Goal: Task Accomplishment & Management: Complete application form

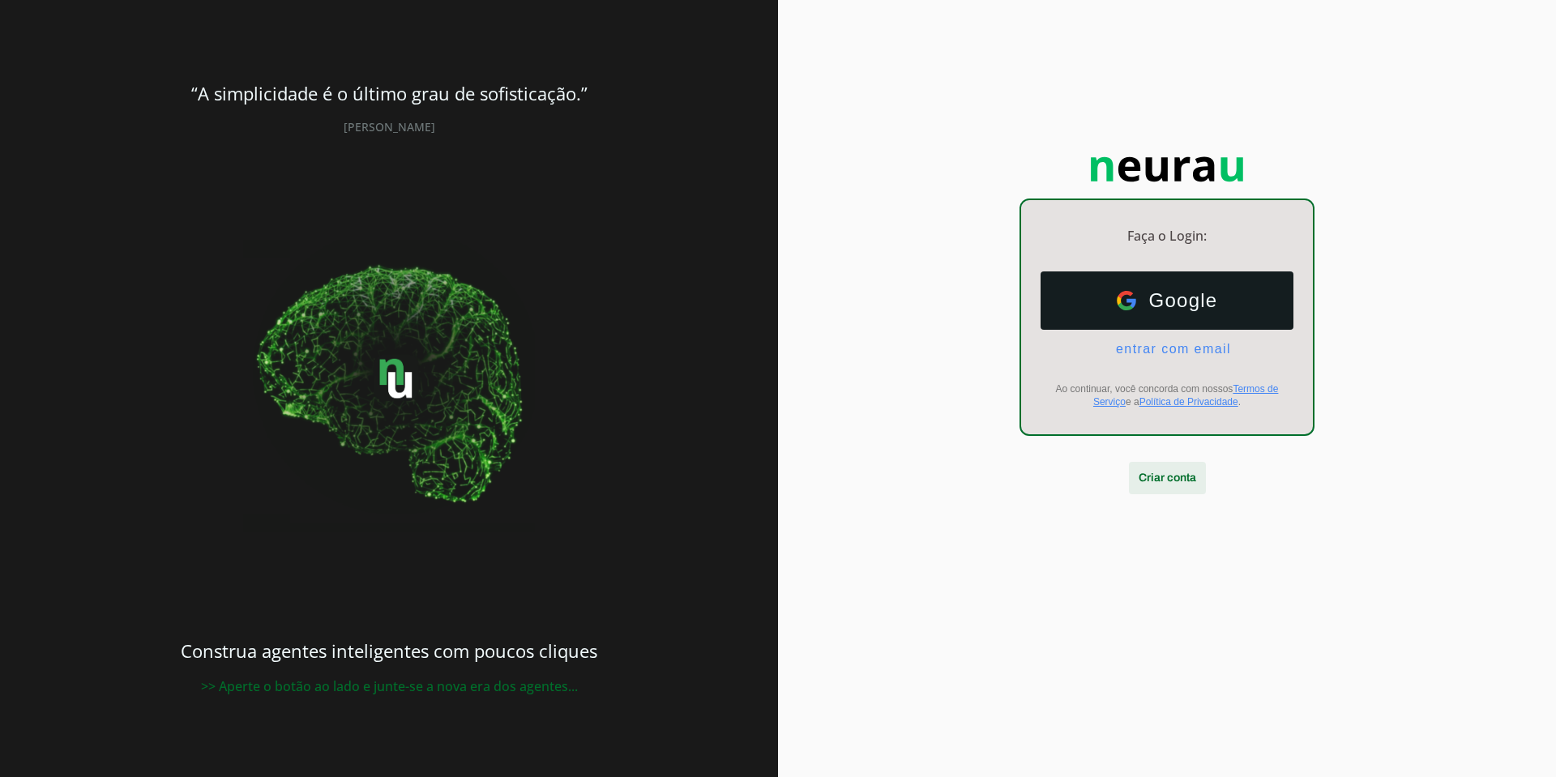
click at [1176, 478] on span at bounding box center [1167, 478] width 77 height 39
click at [1254, 390] on link "Termos de Serviço" at bounding box center [1185, 395] width 185 height 24
click at [1180, 404] on link "Política de Privacidade" at bounding box center [1189, 401] width 99 height 11
